Goal: Task Accomplishment & Management: Manage account settings

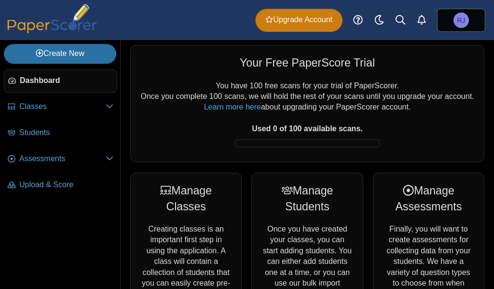
click at [299, 24] on span "Upgrade Account" at bounding box center [298, 19] width 67 height 11
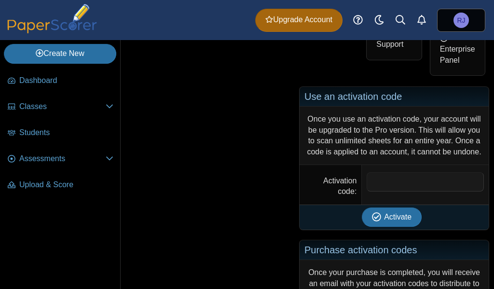
scroll to position [579, 0]
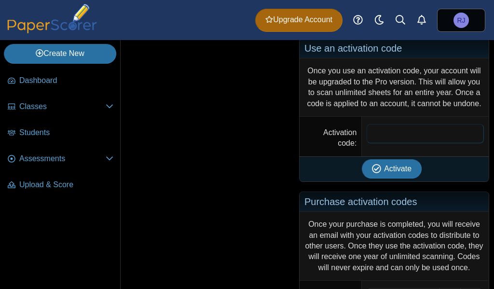
click at [383, 143] on input "Activation code" at bounding box center [425, 133] width 117 height 19
click at [458, 17] on span "RJ" at bounding box center [461, 20] width 8 height 7
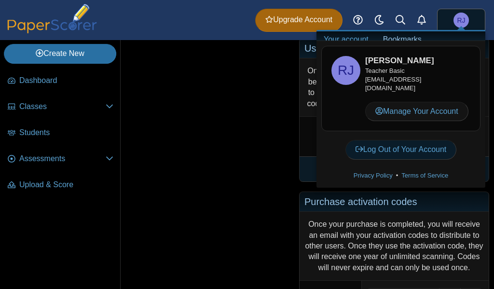
click at [396, 149] on link "Log Out of Your Account" at bounding box center [401, 149] width 111 height 19
